Goal: Task Accomplishment & Management: Manage account settings

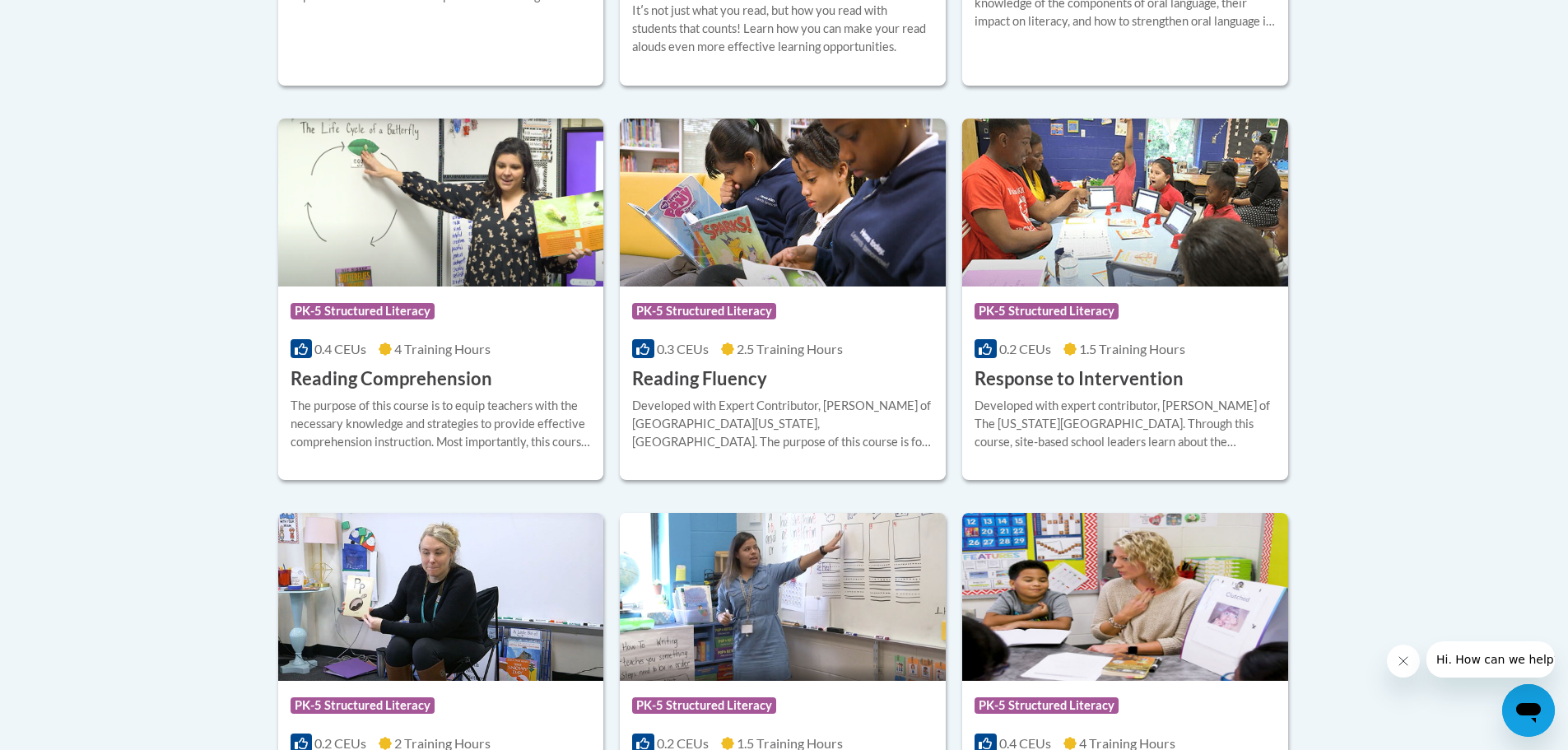
scroll to position [1482, 0]
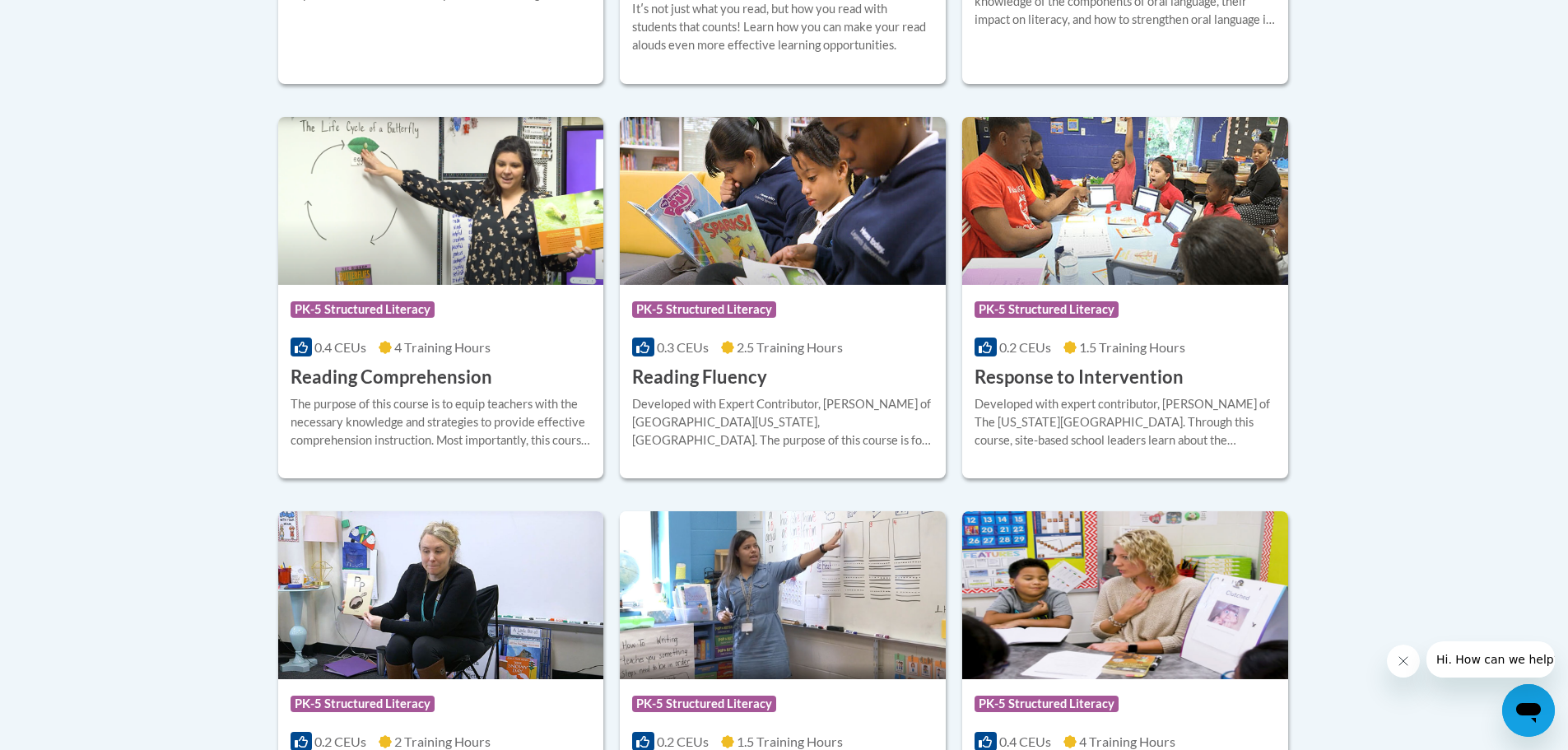
click at [1498, 658] on span "Hi. How can we help?" at bounding box center [1498, 659] width 124 height 13
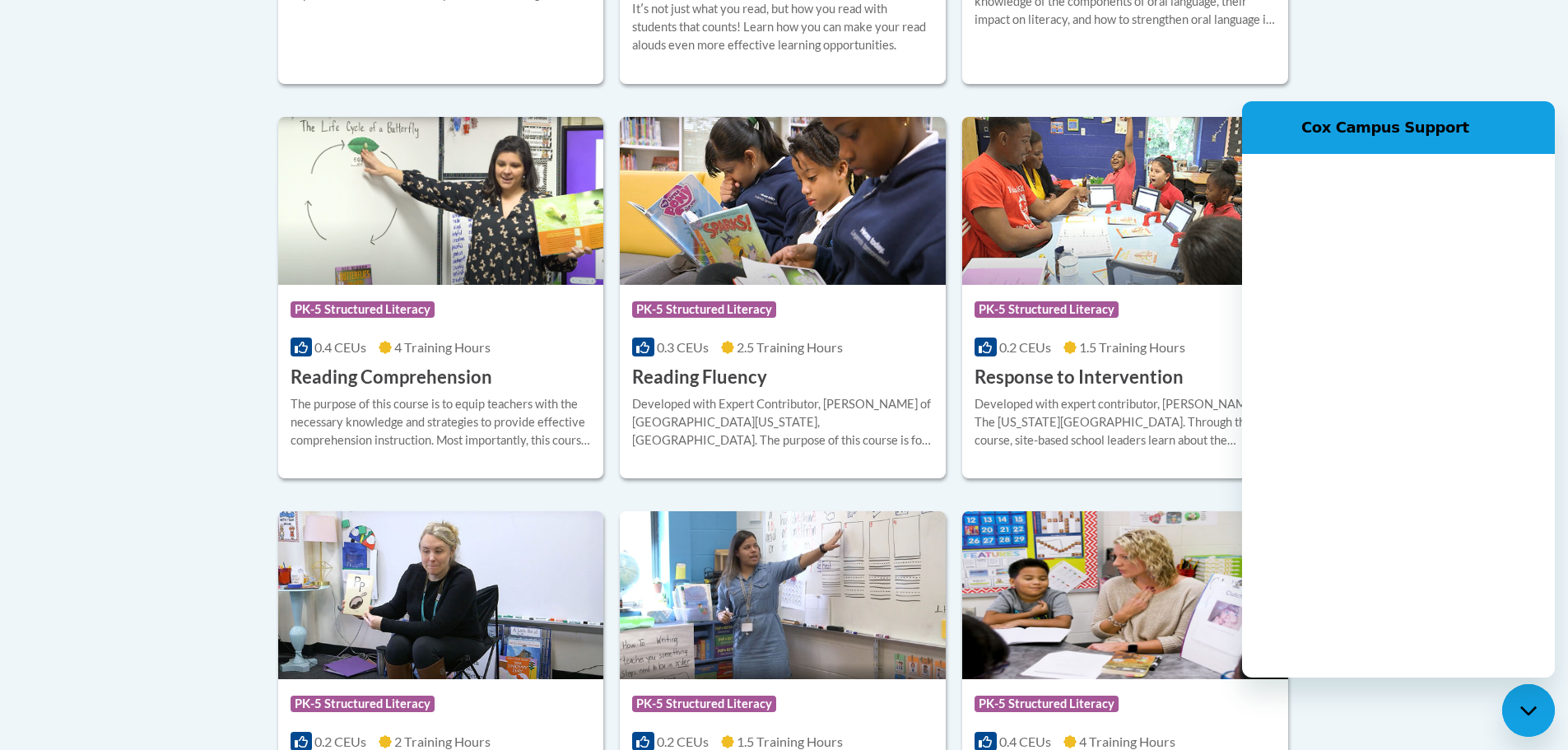
scroll to position [0, 0]
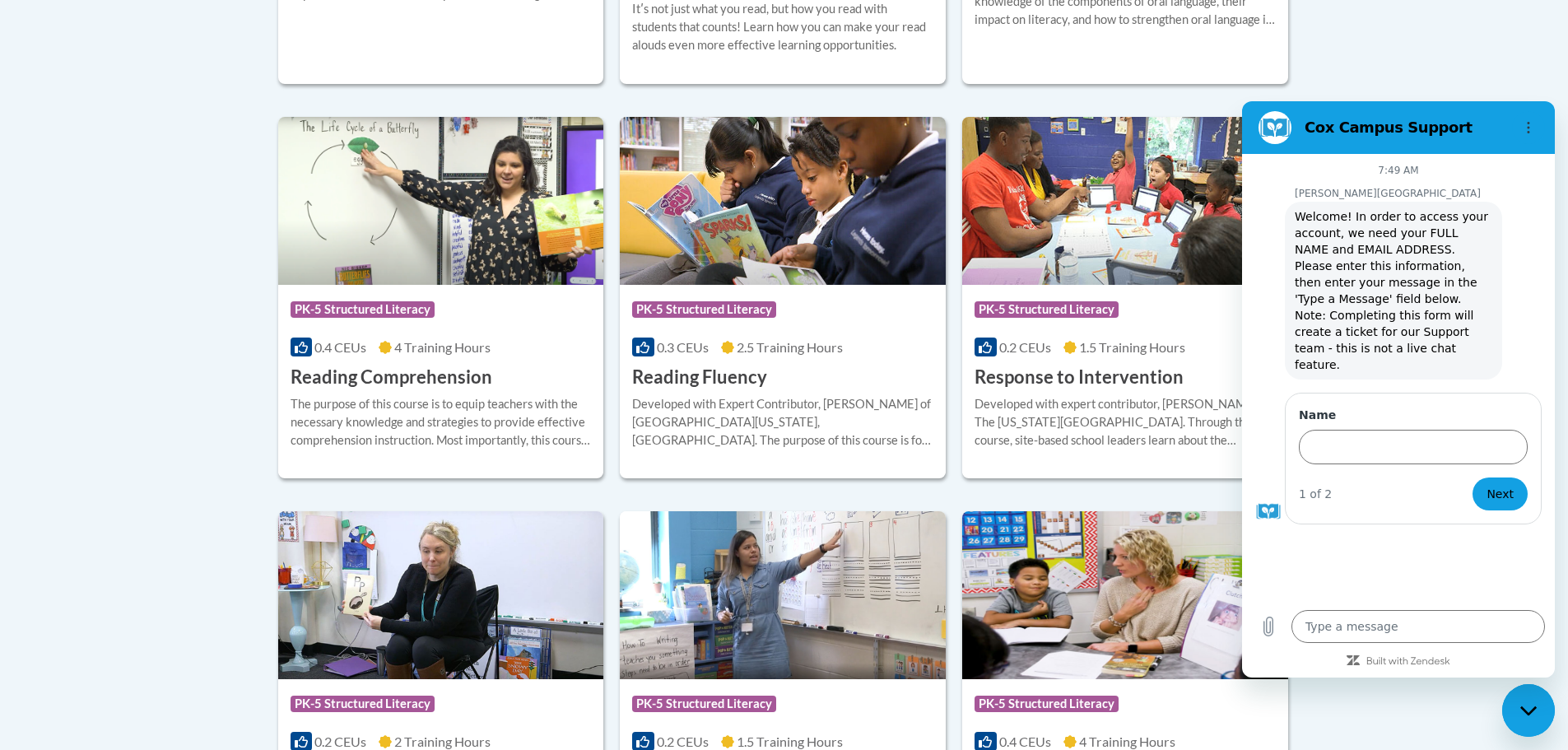
click at [1535, 127] on button "Options menu" at bounding box center [1528, 127] width 33 height 33
click at [1523, 701] on div "Close messaging window" at bounding box center [1529, 711] width 50 height 50
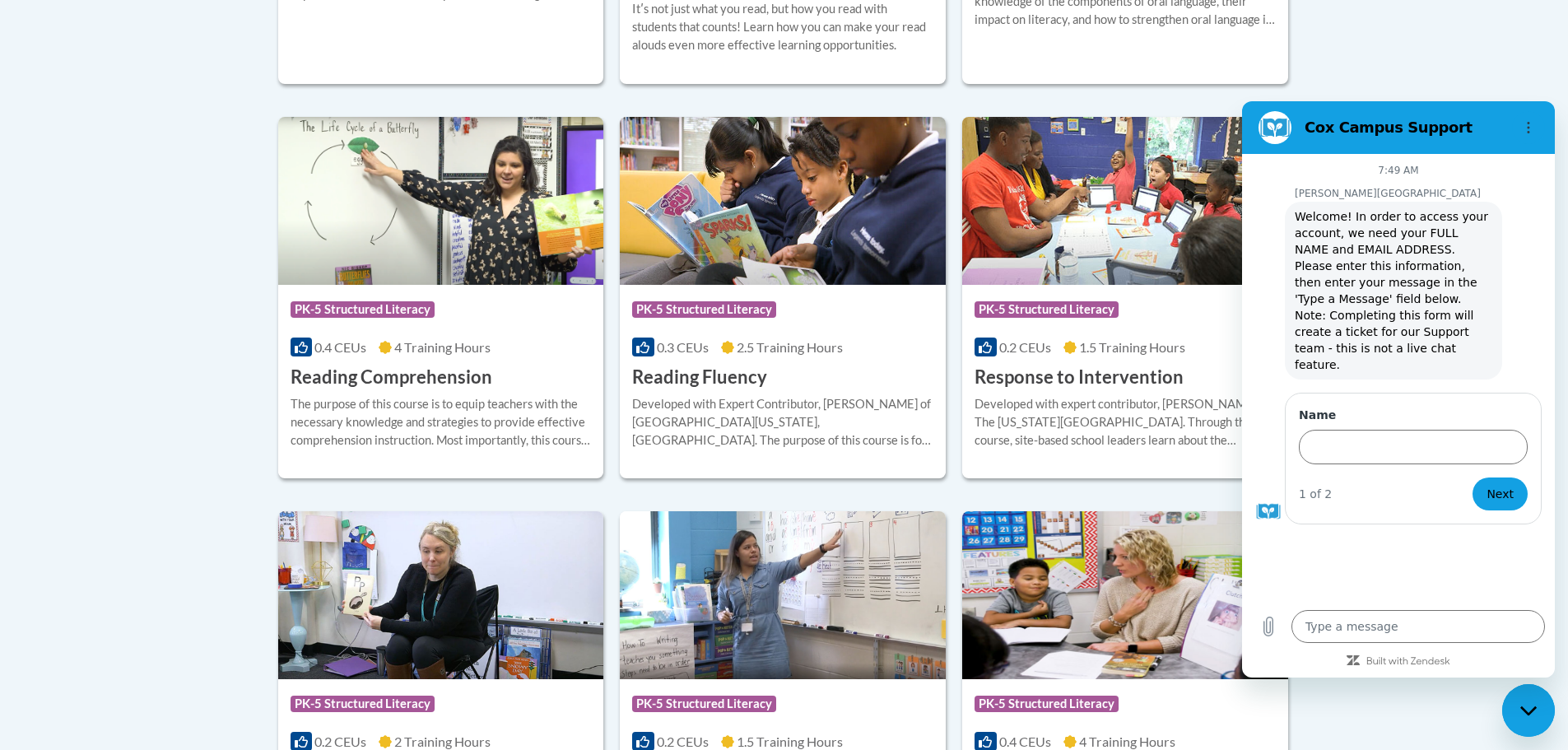
type textarea "x"
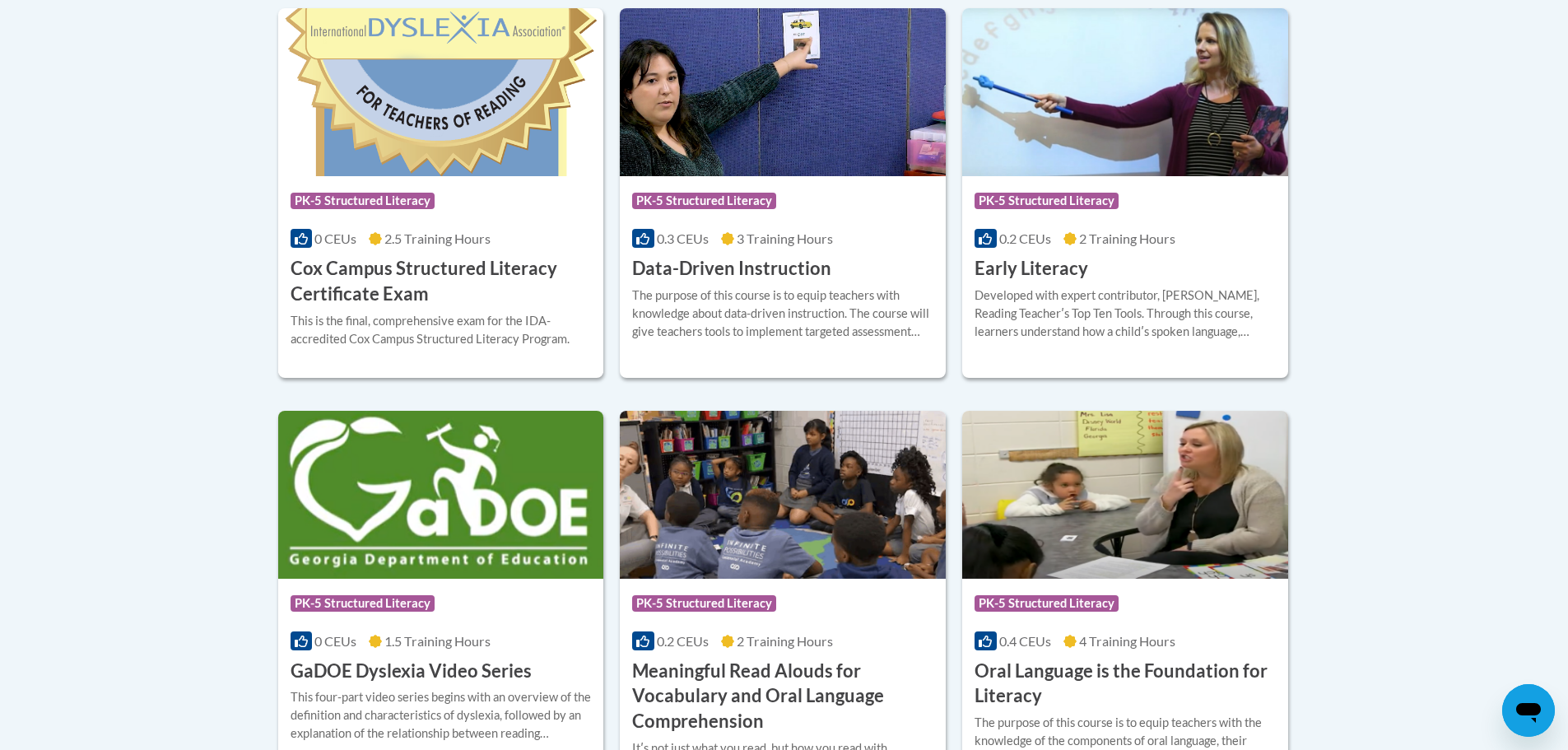
scroll to position [906, 0]
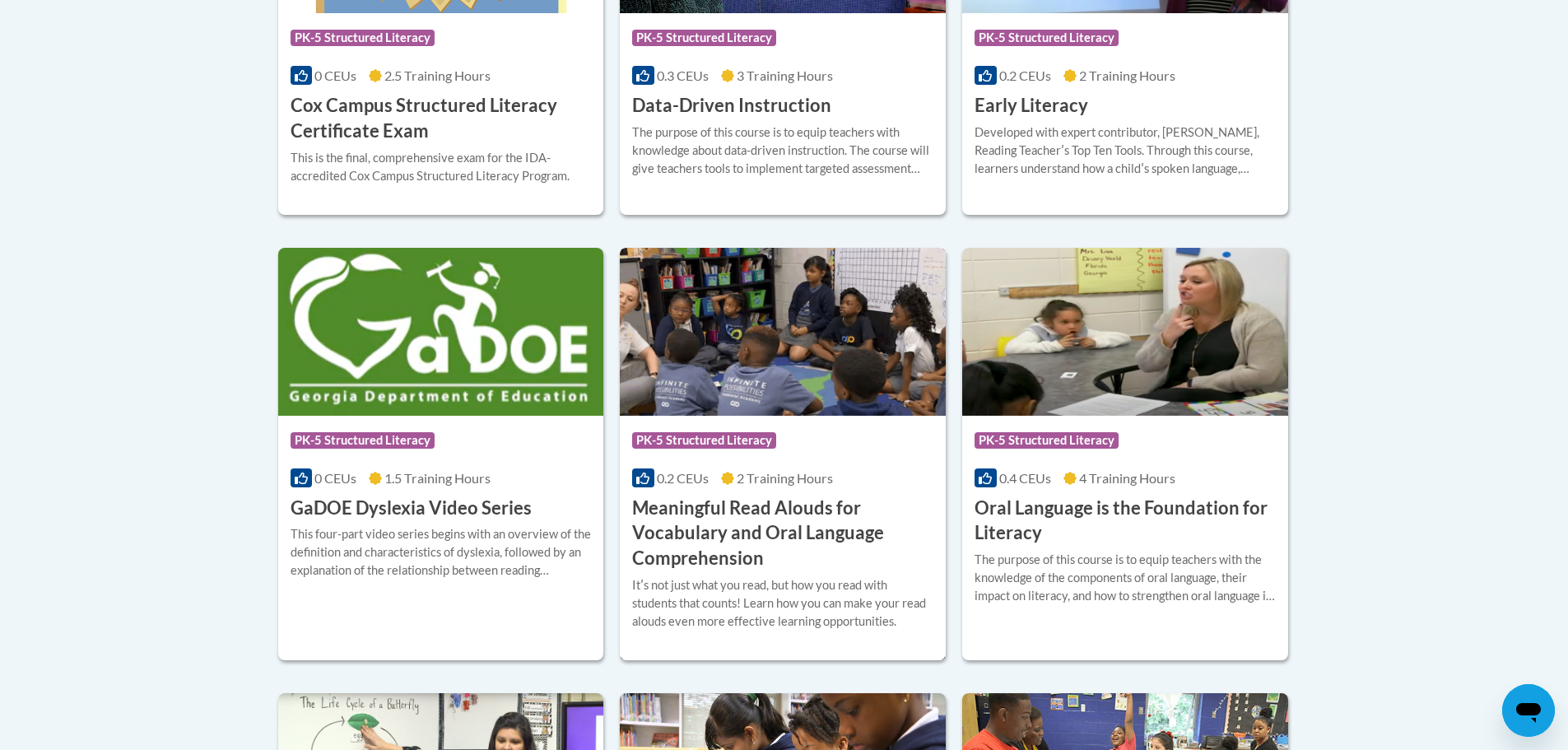
click at [705, 544] on h3 "Meaningful Read Alouds for Vocabulary and Oral Language Comprehension" at bounding box center [784, 534] width 302 height 75
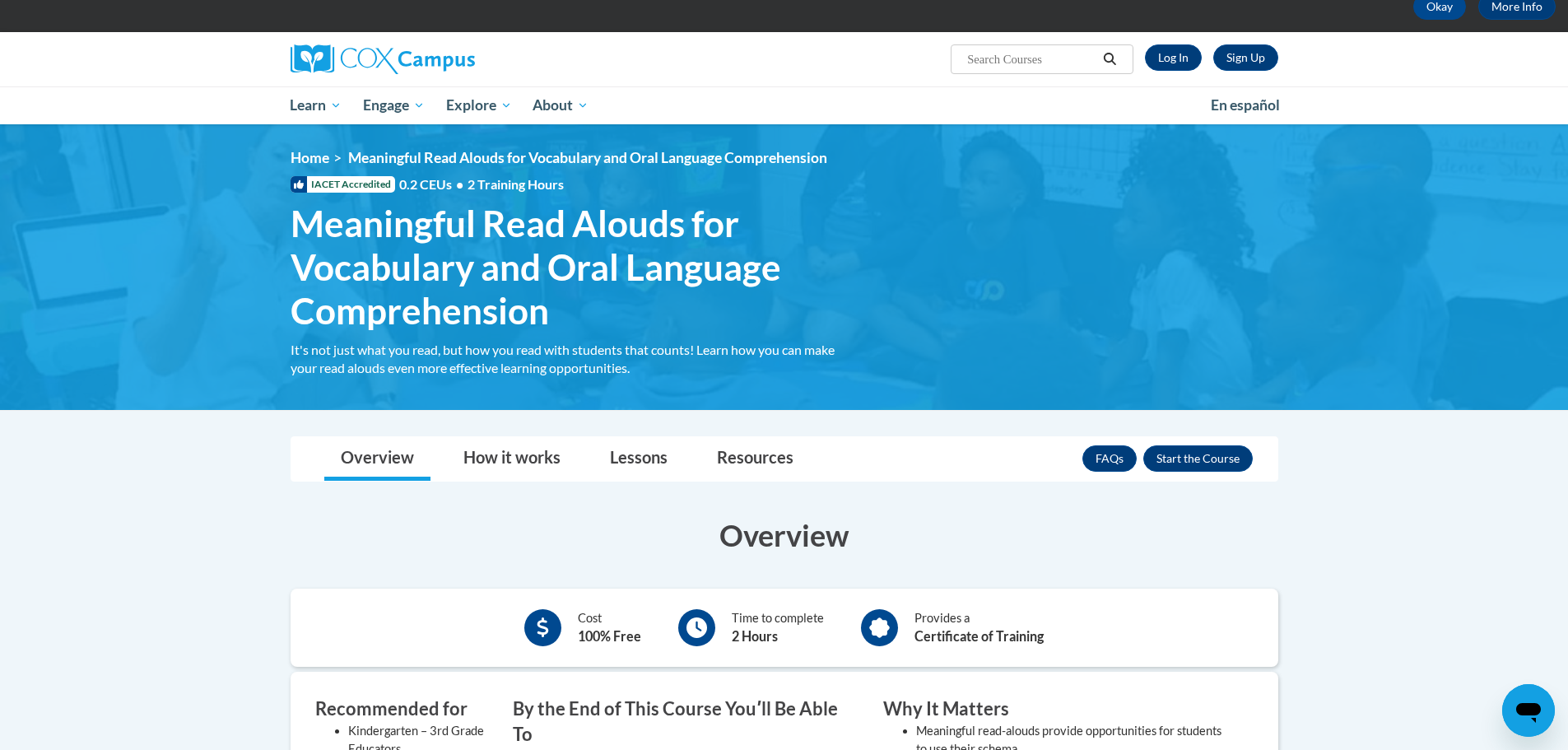
scroll to position [82, 0]
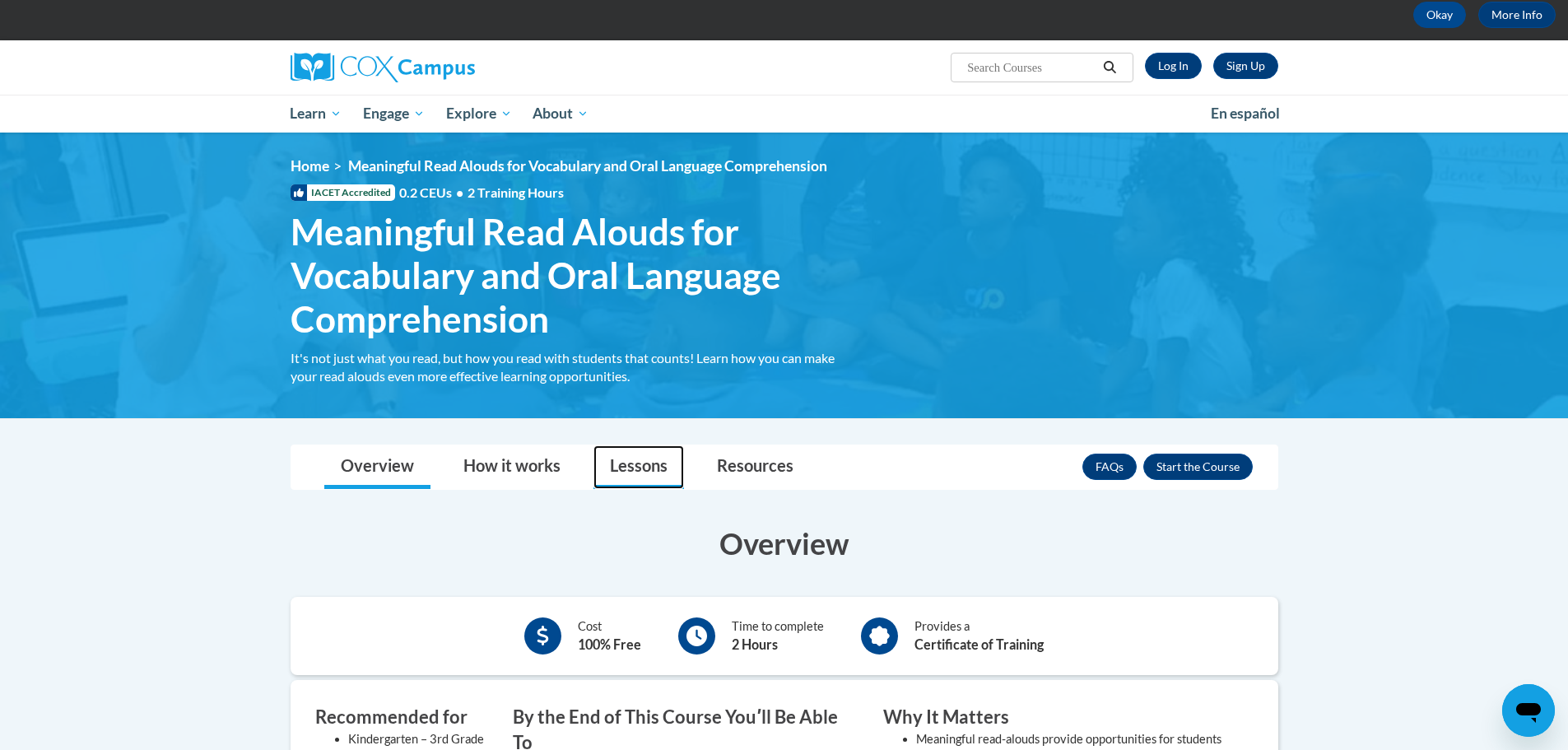
click at [628, 467] on link "Lessons" at bounding box center [639, 467] width 90 height 44
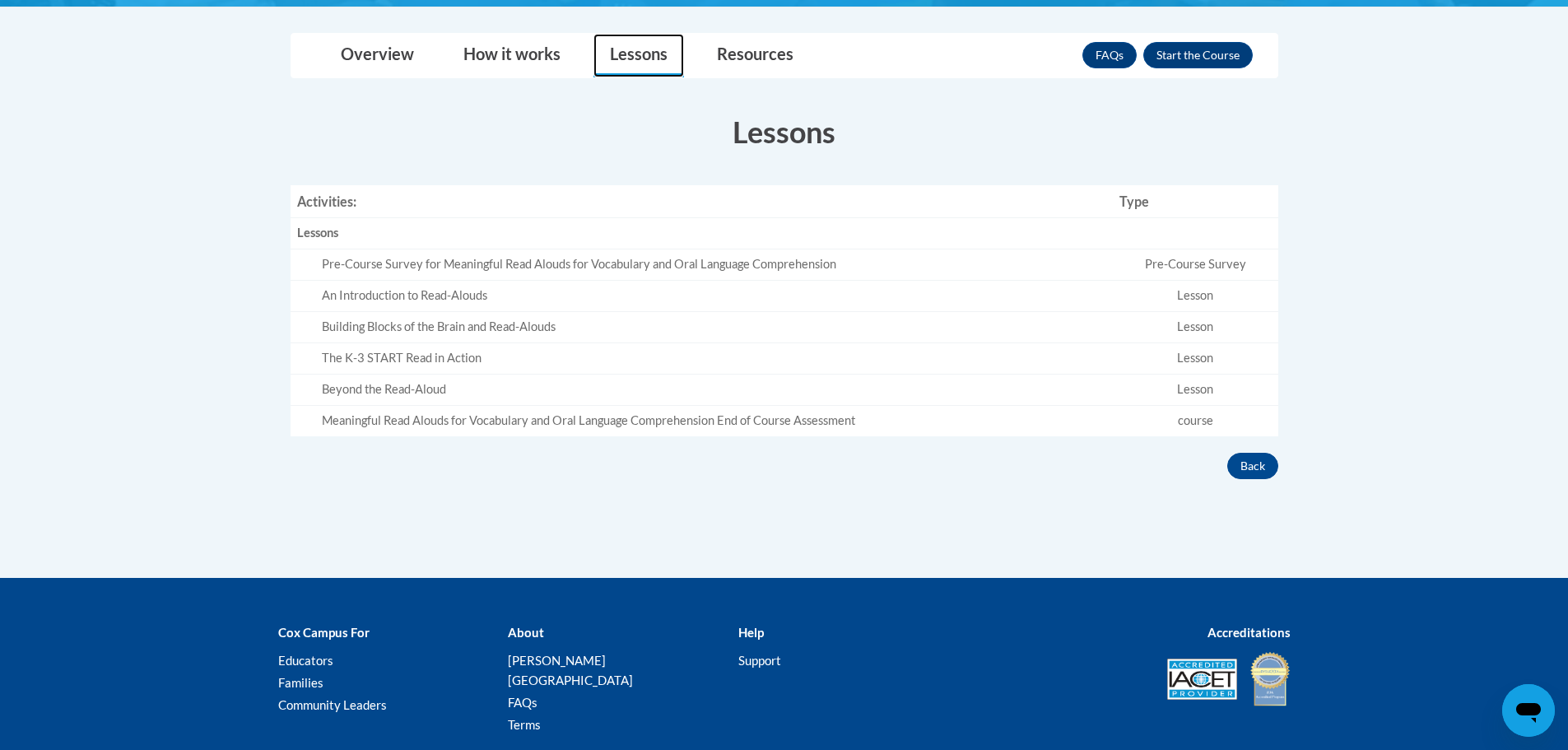
scroll to position [0, 0]
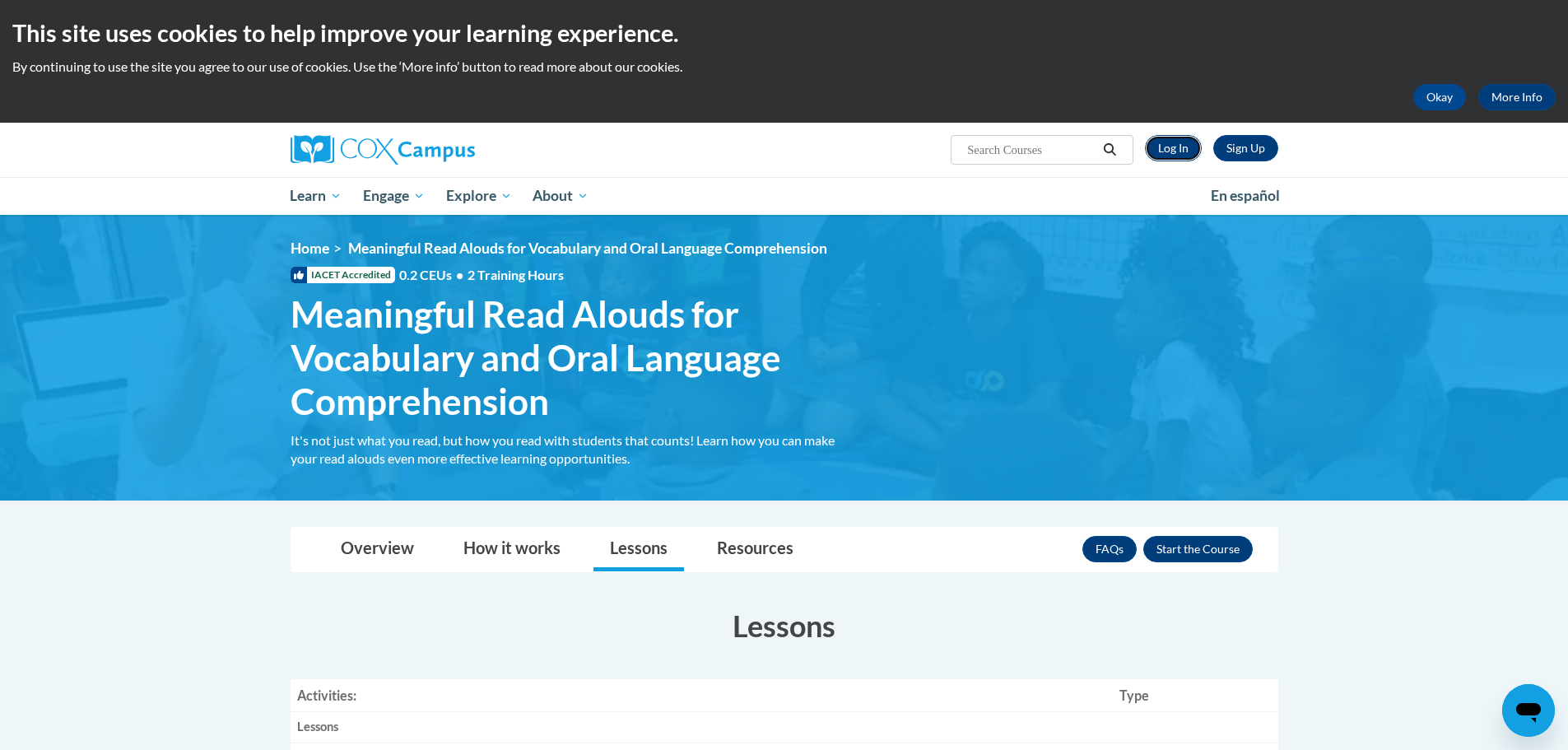
click at [1160, 146] on link "Log In" at bounding box center [1173, 148] width 57 height 27
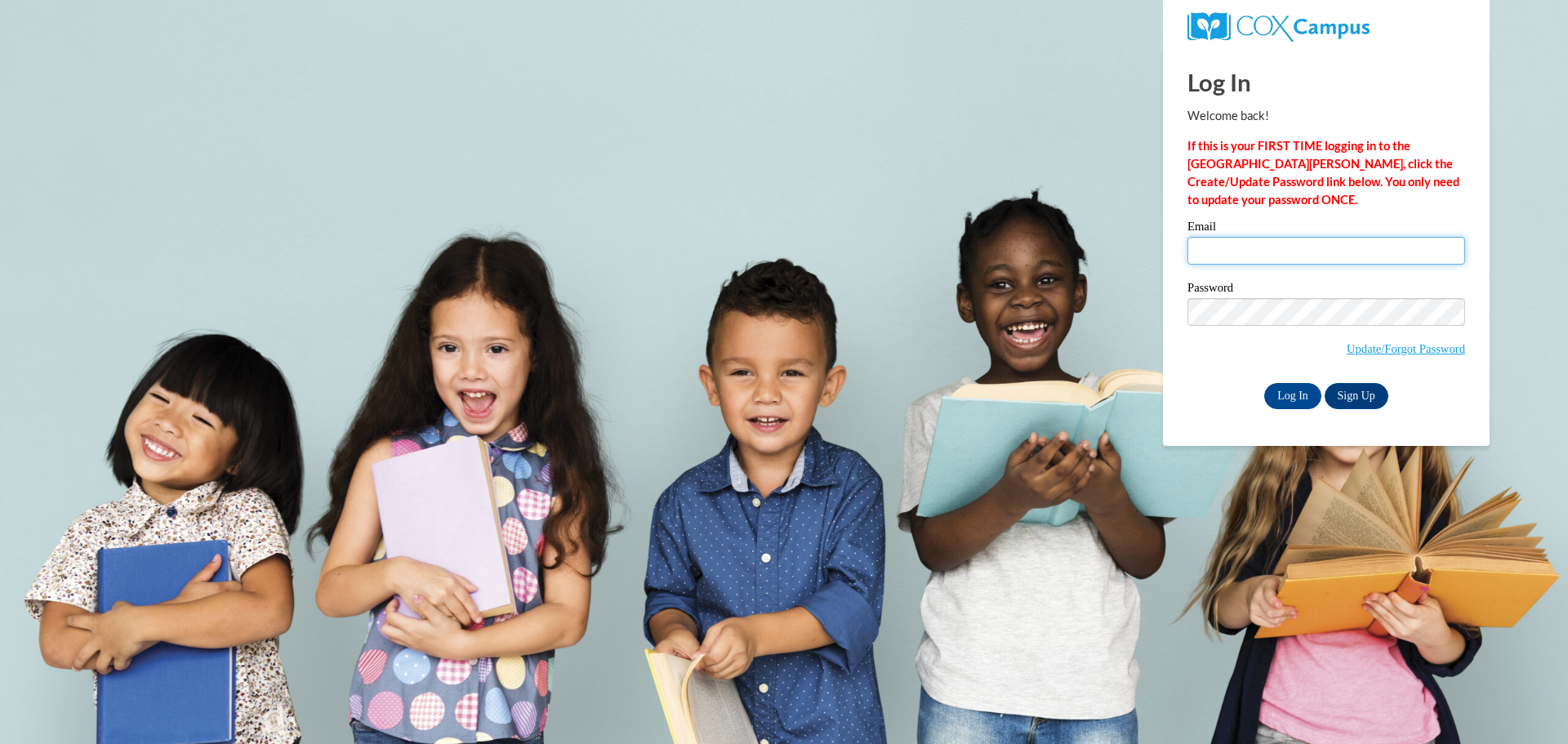
click at [1237, 251] on input "Email" at bounding box center [1326, 251] width 277 height 28
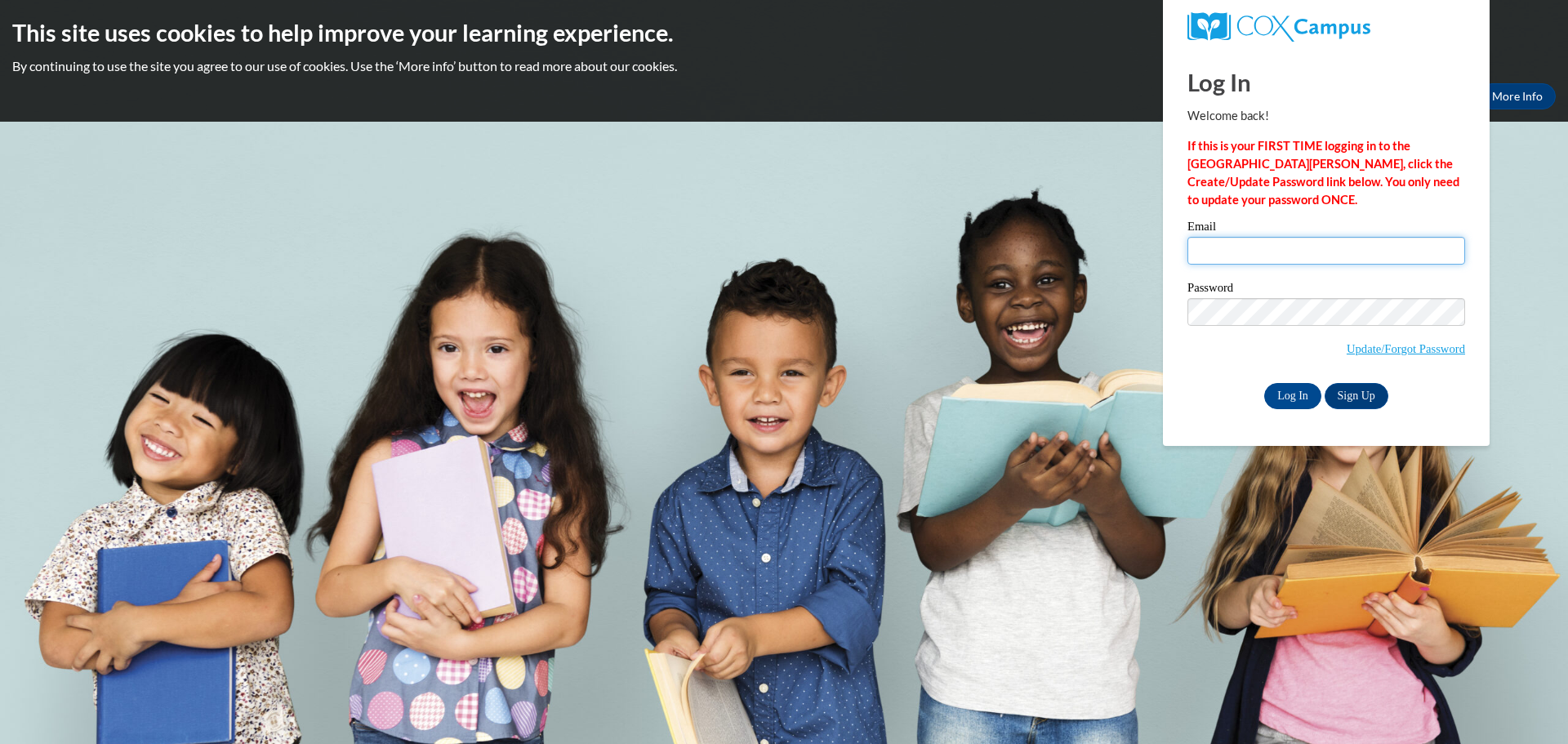
type input "[EMAIL_ADDRESS][DOMAIN_NAME]"
click at [1295, 399] on input "Log In" at bounding box center [1293, 396] width 57 height 27
